Goal: Information Seeking & Learning: Find specific fact

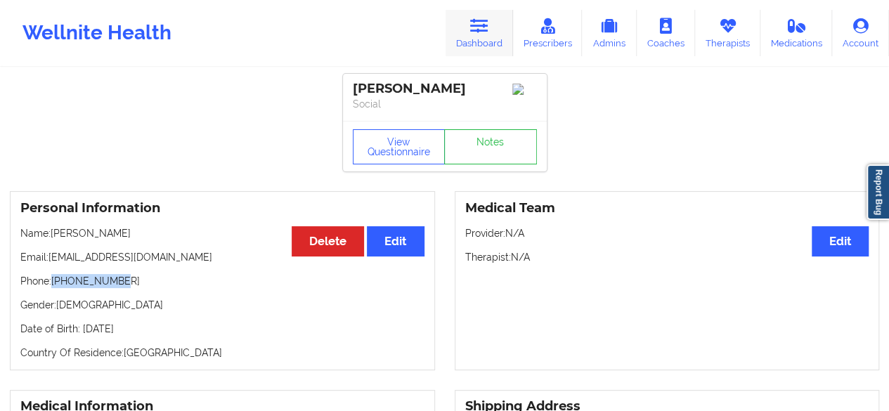
drag, startPoint x: 0, startPoint y: 0, endPoint x: 474, endPoint y: 41, distance: 475.7
click at [474, 41] on link "Dashboard" at bounding box center [479, 33] width 67 height 46
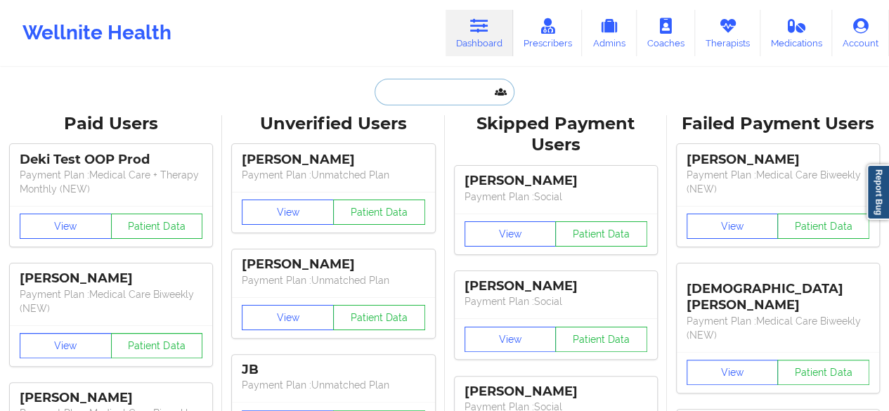
click at [422, 98] on input "text" at bounding box center [444, 92] width 139 height 27
paste input "[PERSON_NAME][DOMAIN_NAME][EMAIL_ADDRESS][DOMAIN_NAME]"
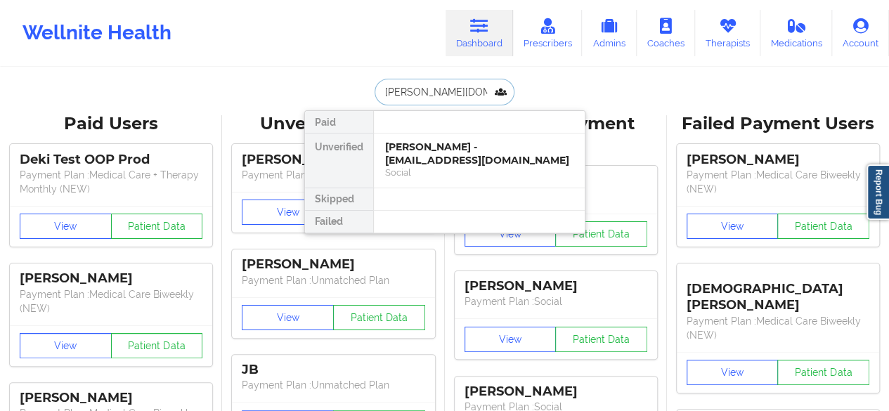
scroll to position [0, 15]
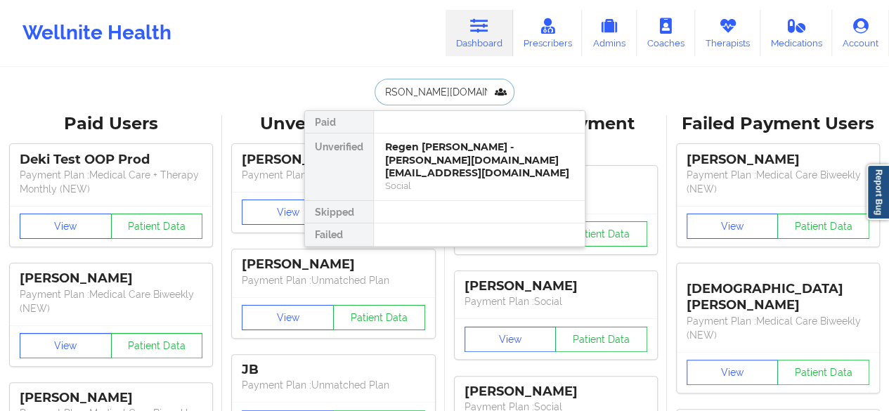
type input "[PERSON_NAME][DOMAIN_NAME][EMAIL_ADDRESS][DOMAIN_NAME]"
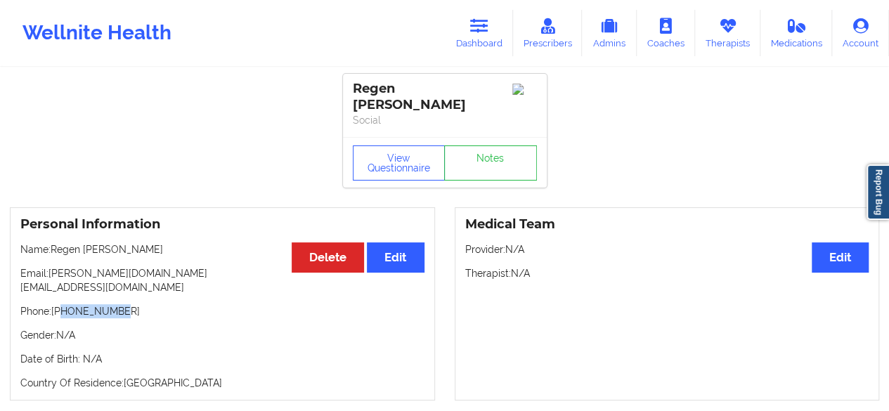
drag, startPoint x: 63, startPoint y: 286, endPoint x: 142, endPoint y: 290, distance: 78.9
click at [142, 304] on p "Phone: [PHONE_NUMBER]" at bounding box center [222, 311] width 404 height 14
copy p "8503901637"
click at [430, 33] on div "Wellnite Health Dashboard Prescribers Admins Coaches Therapists Medications Acc…" at bounding box center [444, 33] width 889 height 56
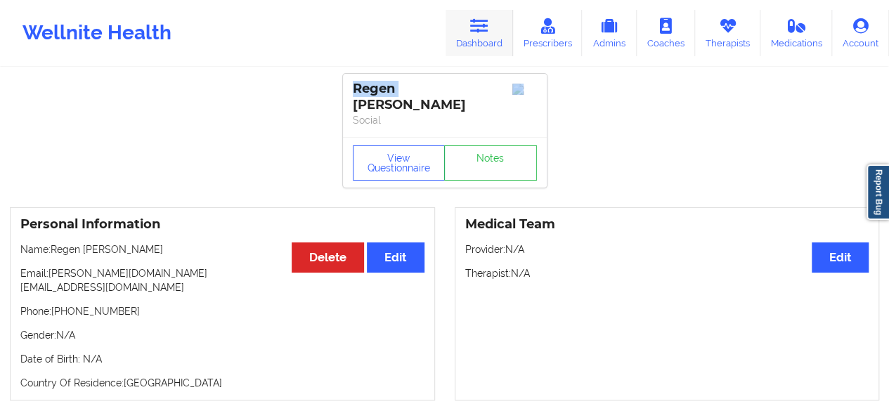
click at [465, 34] on link "Dashboard" at bounding box center [479, 33] width 67 height 46
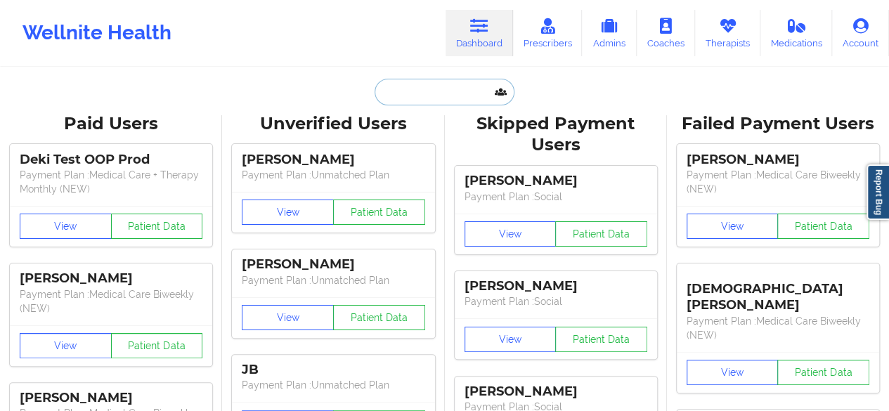
click at [427, 88] on input "text" at bounding box center [444, 92] width 139 height 27
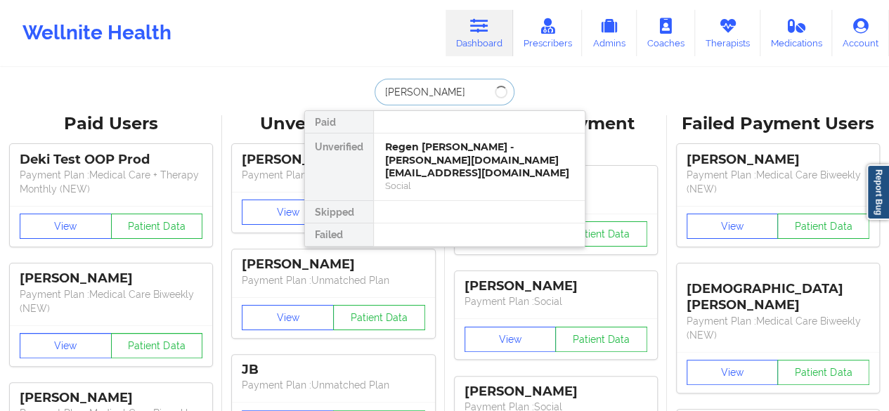
type input "[PERSON_NAME]"
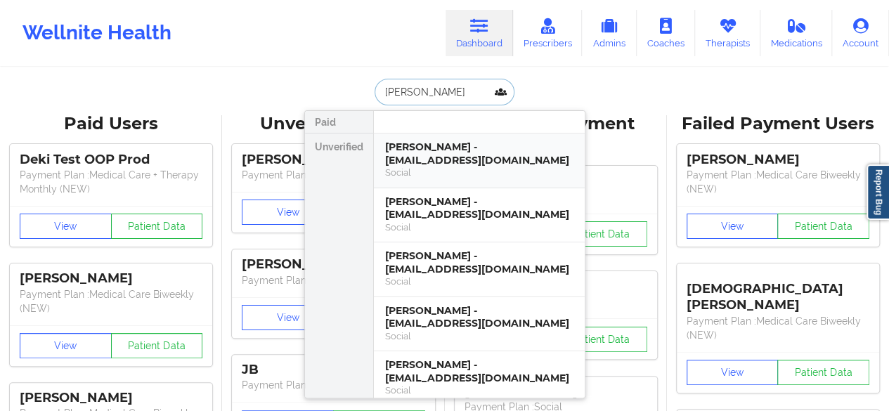
click at [432, 153] on div "[PERSON_NAME] - [EMAIL_ADDRESS][DOMAIN_NAME]" at bounding box center [479, 154] width 188 height 26
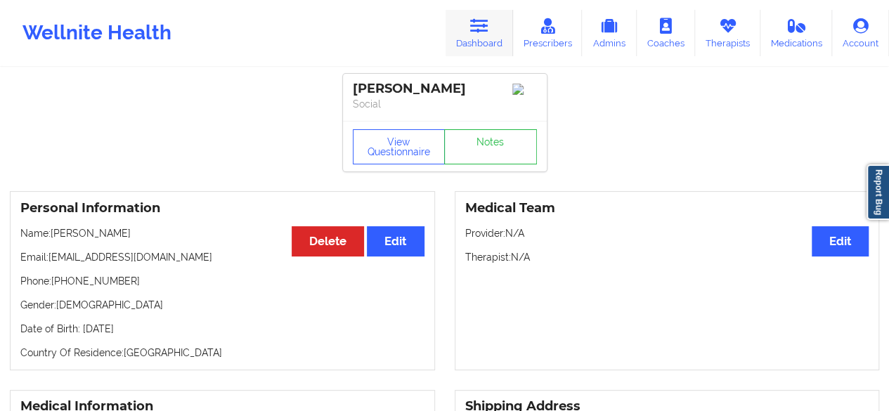
click at [491, 38] on link "Dashboard" at bounding box center [479, 33] width 67 height 46
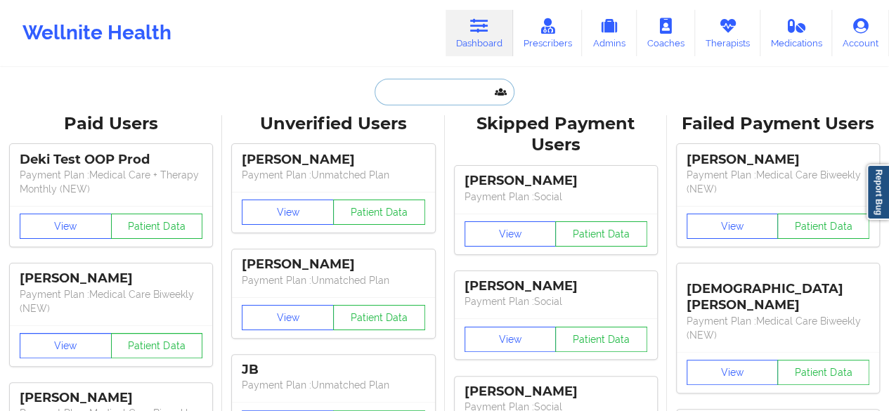
click at [427, 101] on input "text" at bounding box center [444, 92] width 139 height 27
paste input "[EMAIL_ADDRESS][DOMAIN_NAME]"
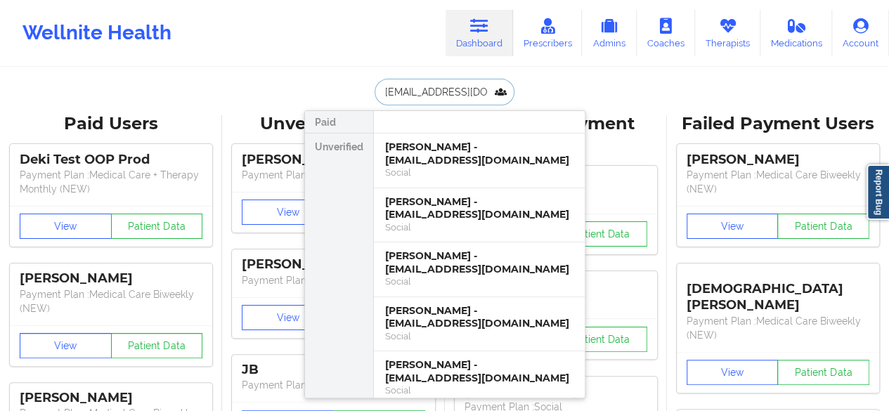
scroll to position [0, 17]
type input "[EMAIL_ADDRESS][DOMAIN_NAME]"
